Goal: Information Seeking & Learning: Understand process/instructions

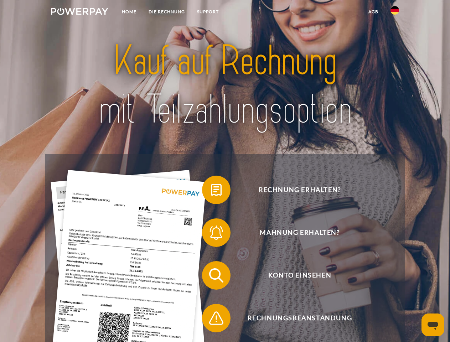
click at [80, 12] on img at bounding box center [79, 11] width 57 height 7
click at [395, 12] on img at bounding box center [395, 10] width 9 height 9
click at [373, 12] on link "agb" at bounding box center [374, 11] width 22 height 13
click at [211, 191] on span at bounding box center [206, 190] width 36 height 36
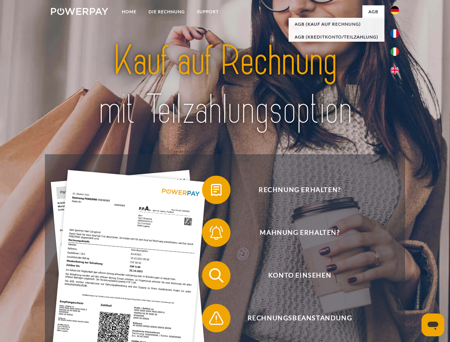
click at [211, 234] on span at bounding box center [206, 233] width 36 height 36
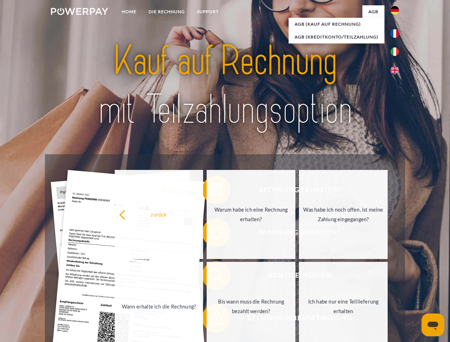
click at [211, 277] on link "Bis wann muss die Rechnung bezahlt werden?" at bounding box center [251, 306] width 89 height 89
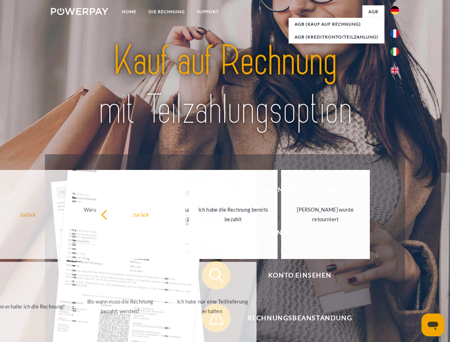
click at [211, 320] on span at bounding box center [206, 319] width 36 height 36
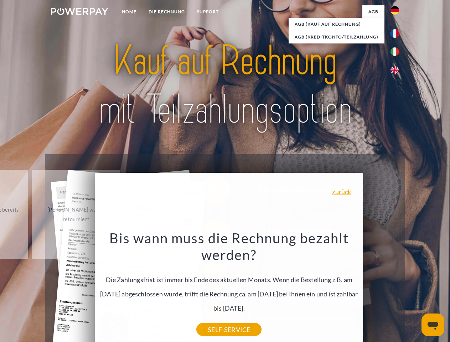
click at [433, 325] on icon "Messaging-Fenster öffnen" at bounding box center [433, 326] width 11 height 9
